Goal: Task Accomplishment & Management: Use online tool/utility

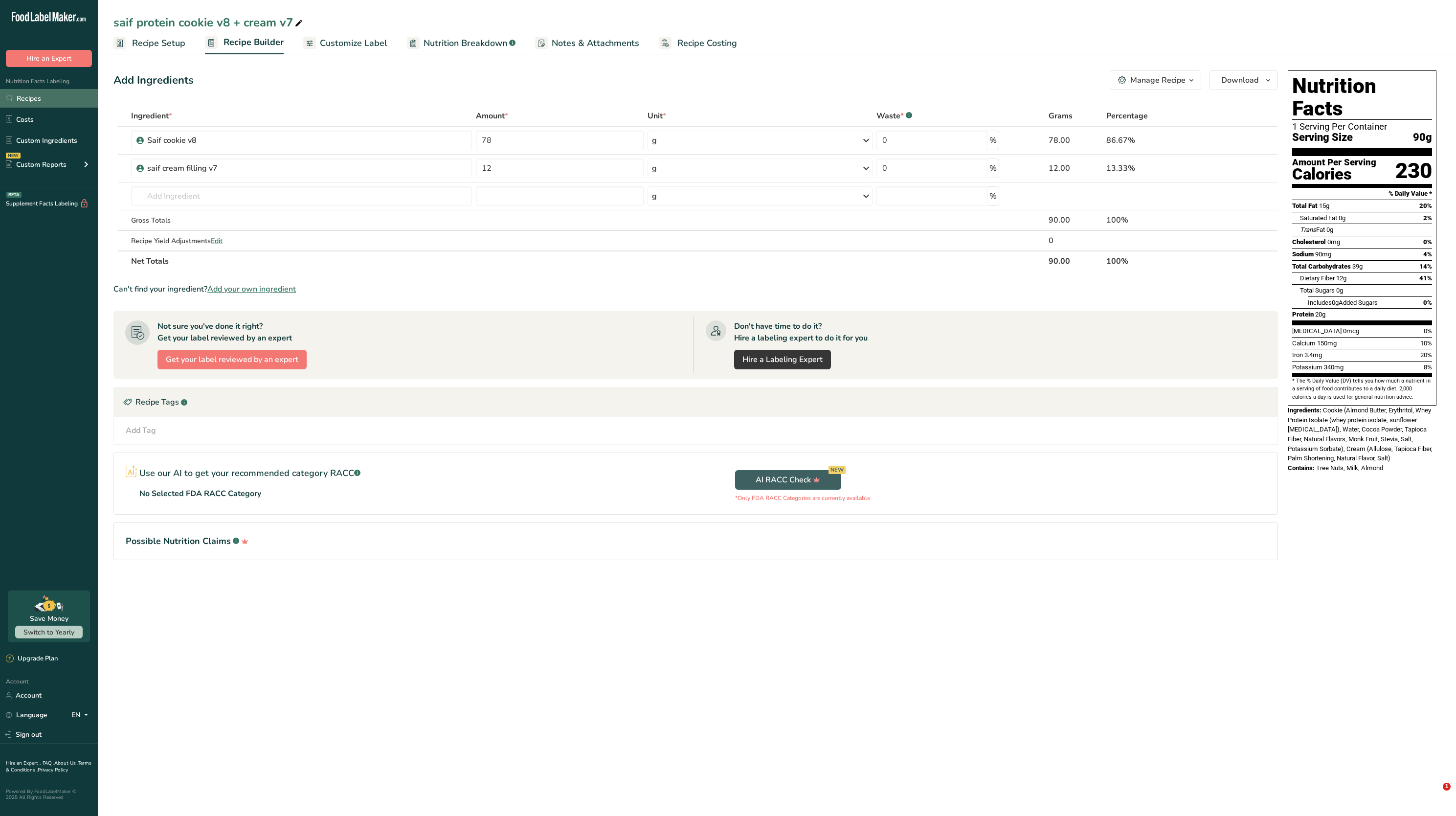
drag, startPoint x: 0, startPoint y: 0, endPoint x: 34, endPoint y: 97, distance: 102.8
click at [34, 97] on link "Recipes" at bounding box center [49, 98] width 98 height 18
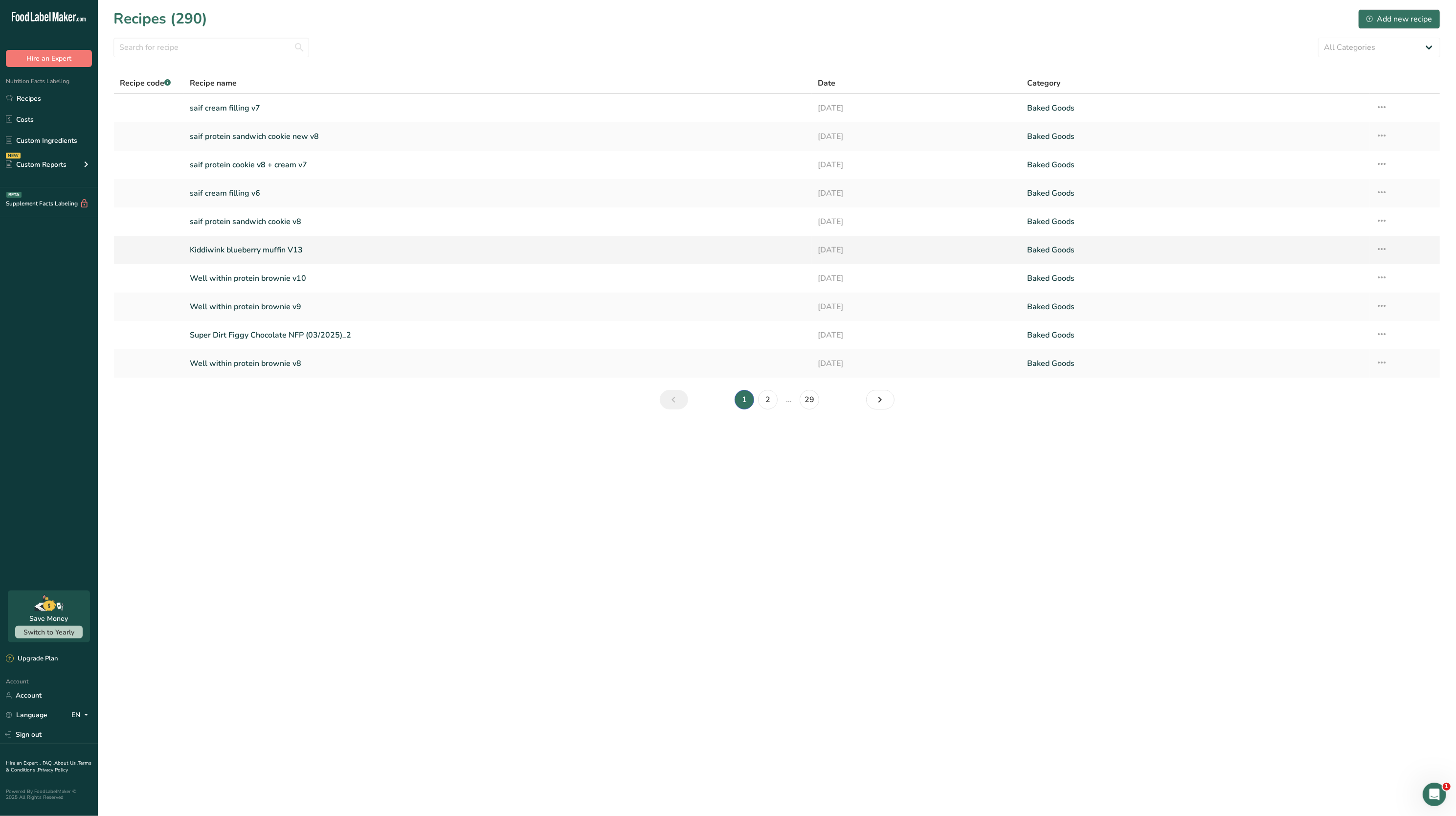
click at [1376, 245] on icon at bounding box center [1382, 249] width 12 height 17
click at [1312, 307] on button "Duplicate Recipe" at bounding box center [1315, 318] width 148 height 24
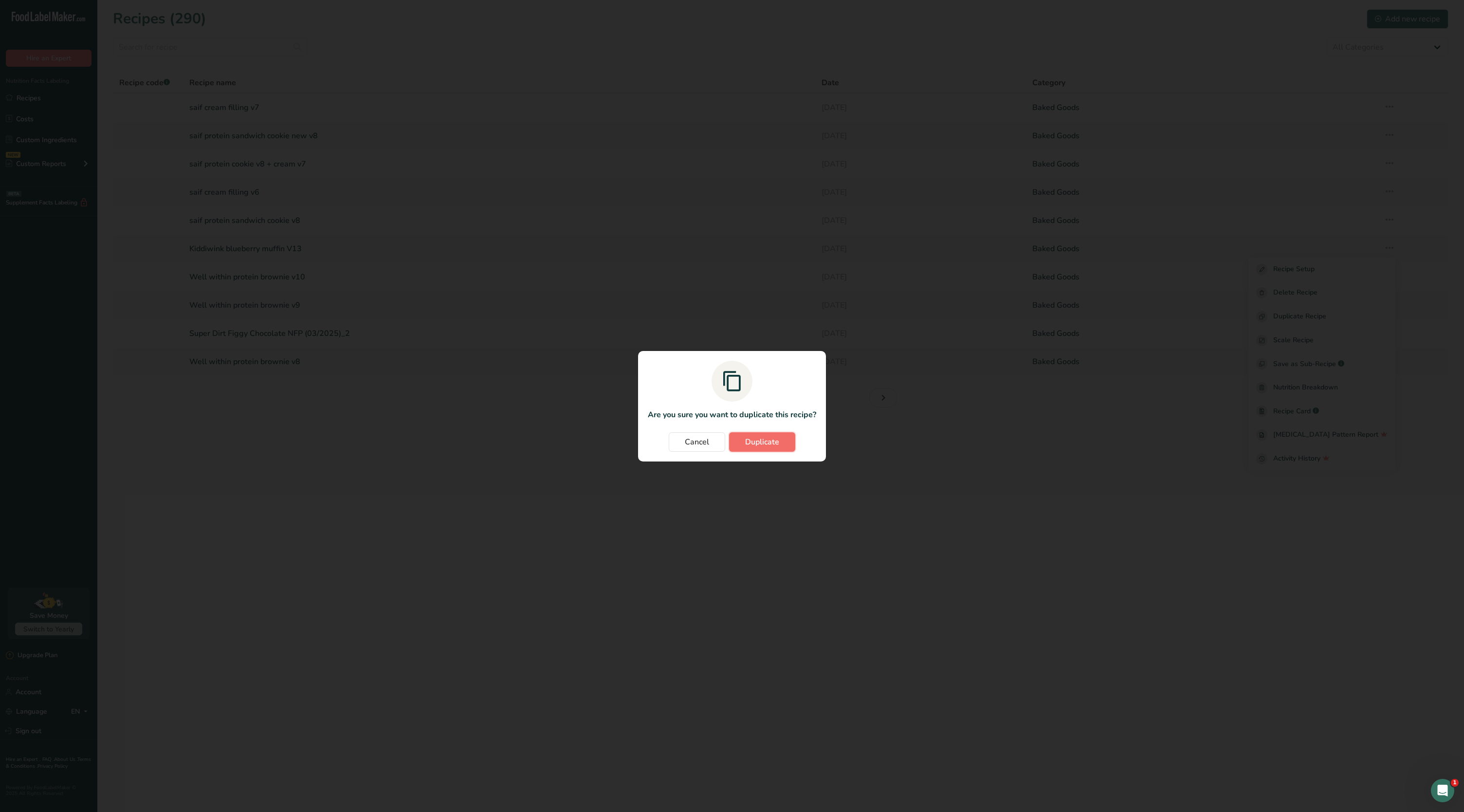
click at [753, 441] on span "Duplicate" at bounding box center [762, 441] width 34 height 11
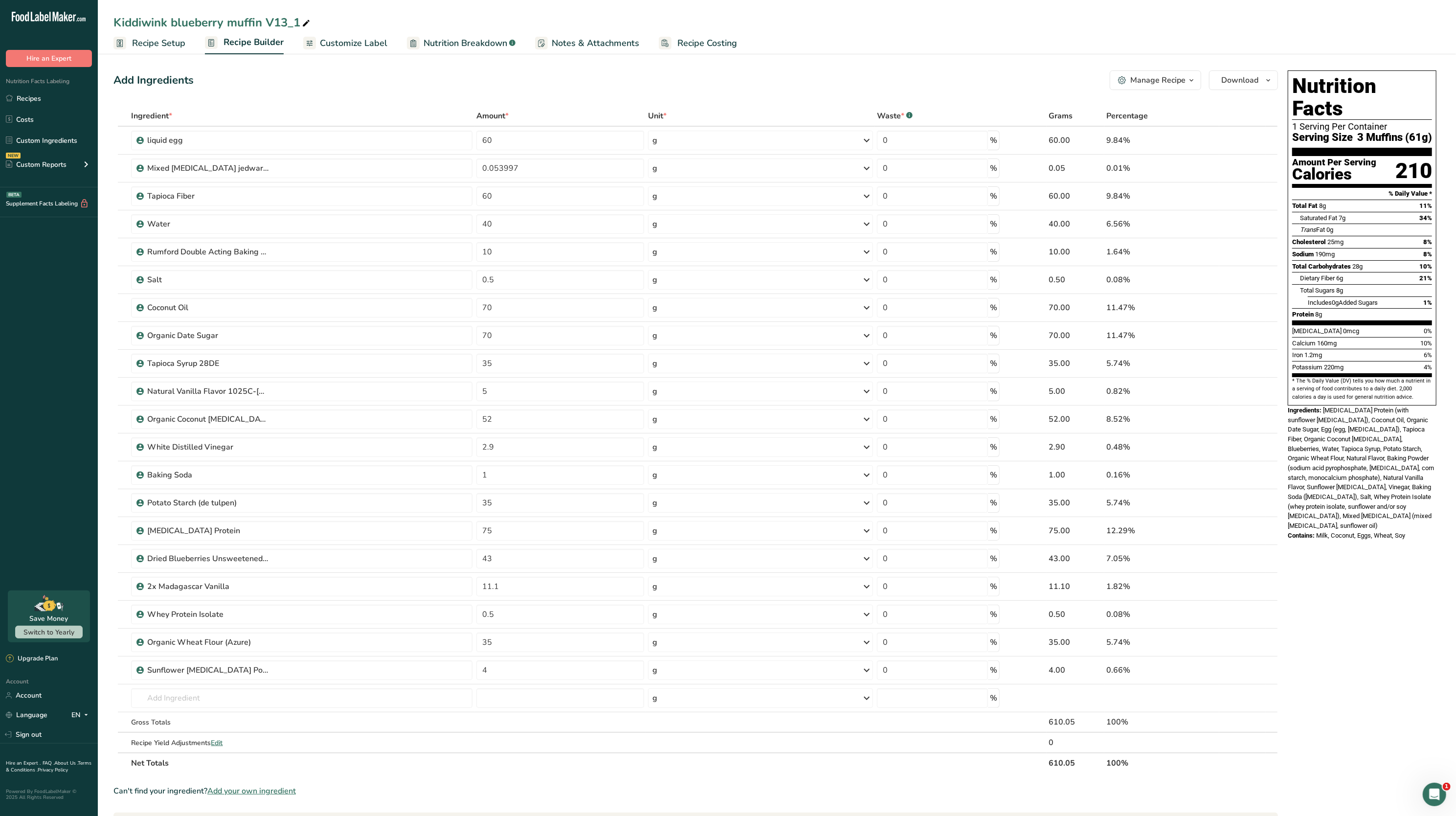
click at [306, 19] on icon at bounding box center [306, 23] width 9 height 13
type input "Kiddiwink blueberry muffin V14"
click at [338, 76] on div "Add Ingredients Manage Recipe Delete Recipe Duplicate Recipe Scale Recipe Save …" at bounding box center [696, 80] width 1164 height 19
